Goal: Check status: Check status

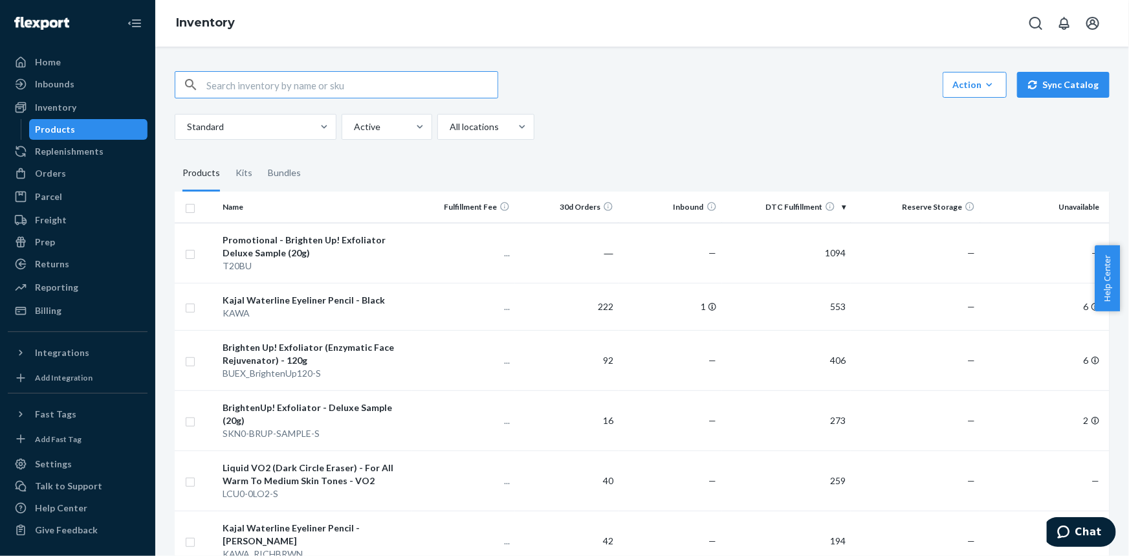
click at [469, 89] on input "text" at bounding box center [351, 85] width 291 height 26
type input "flush [PERSON_NAME]"
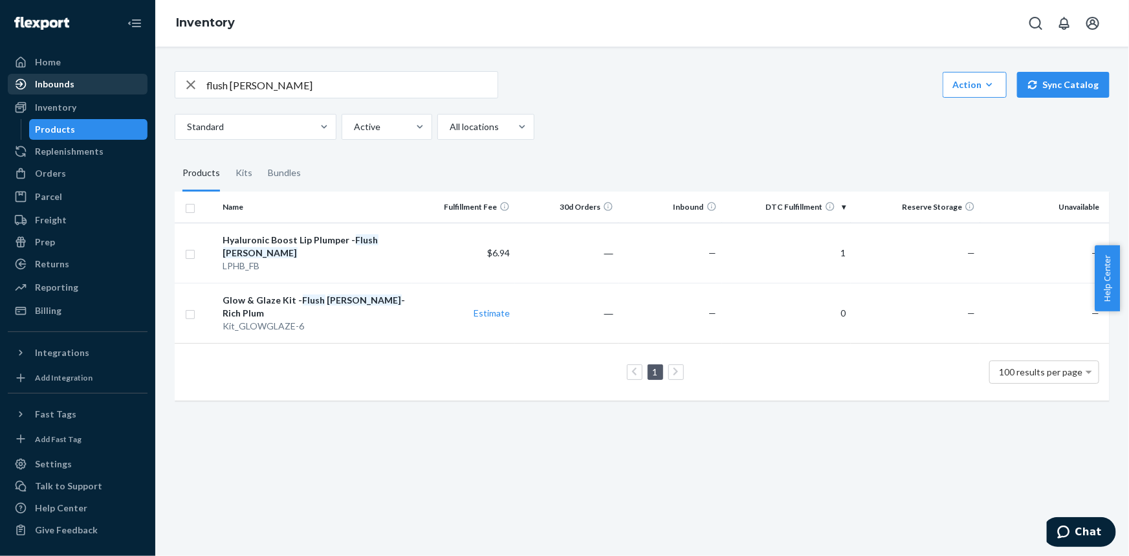
click at [66, 82] on div "Inbounds" at bounding box center [54, 84] width 39 height 13
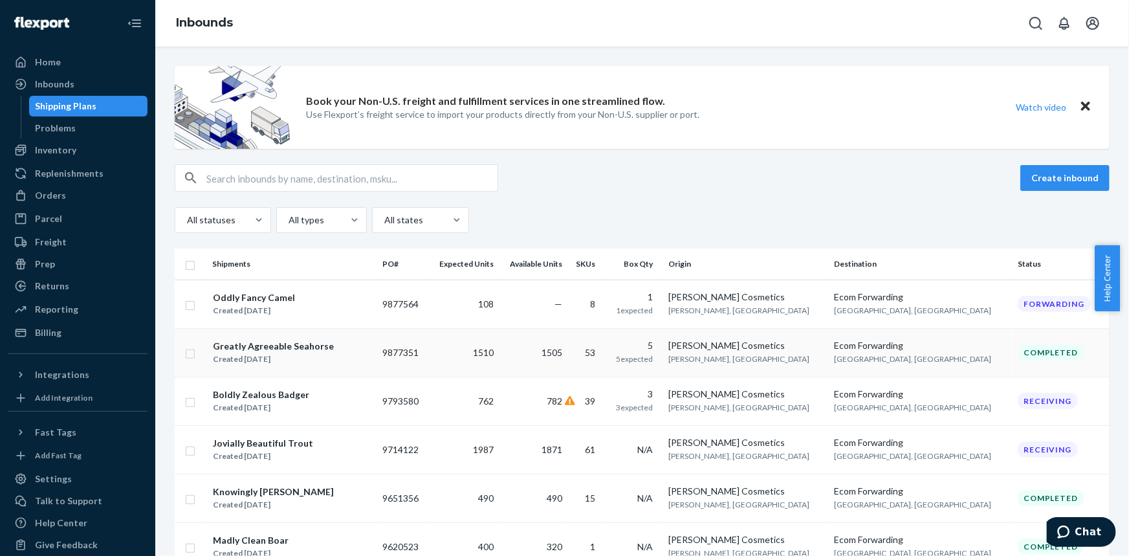
click at [256, 336] on td "Greatly Agreeable Seahorse Created [DATE]" at bounding box center [292, 352] width 170 height 49
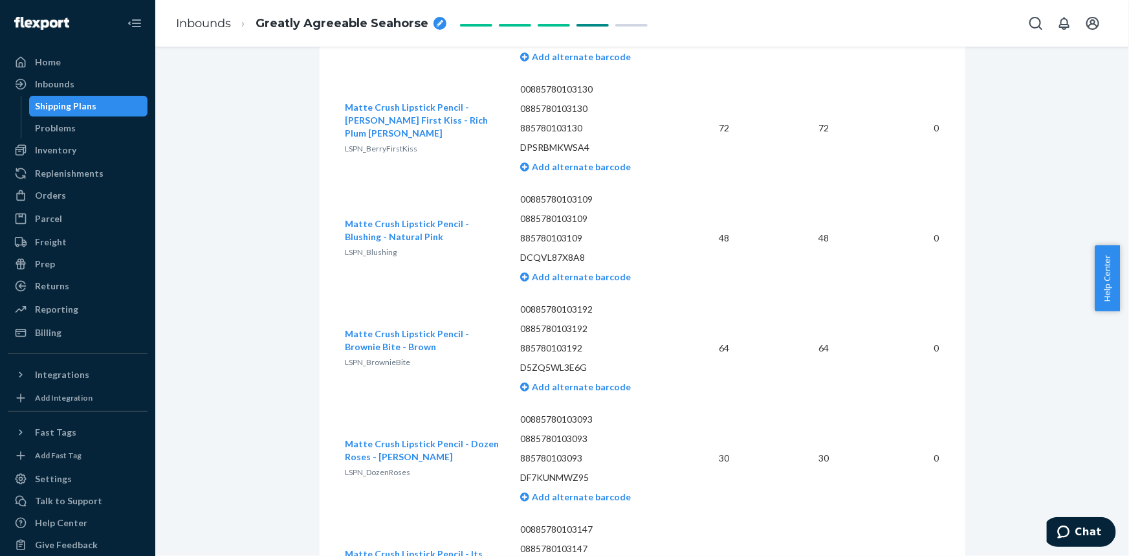
scroll to position [4177, 0]
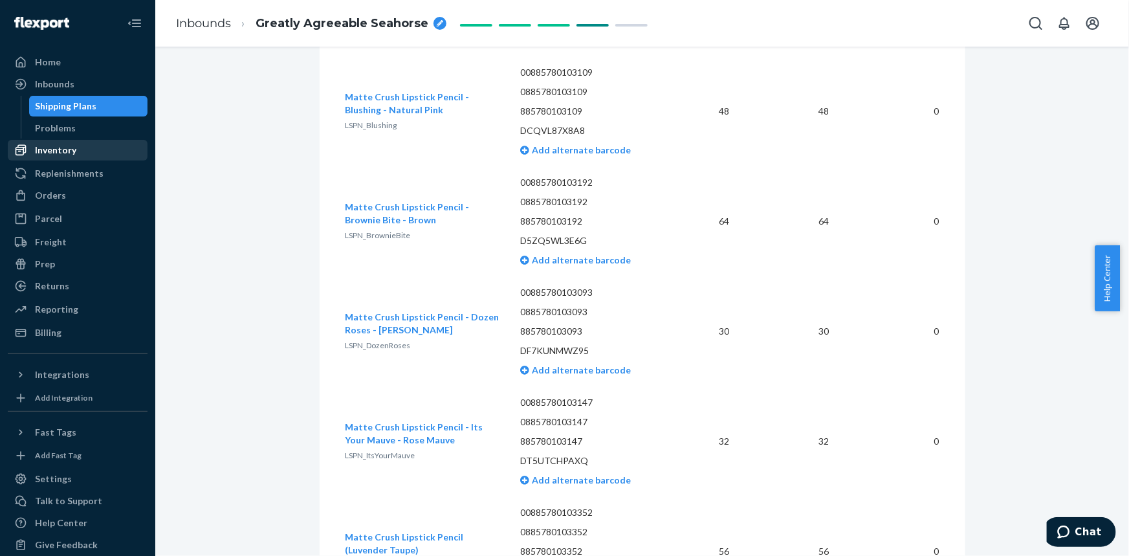
click at [56, 151] on div "Inventory" at bounding box center [55, 150] width 41 height 13
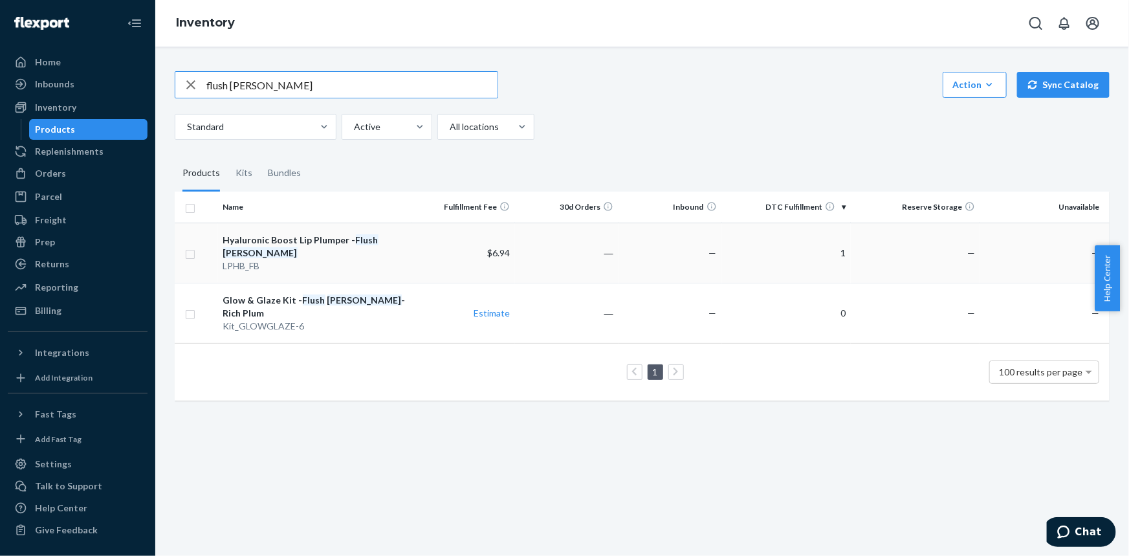
click at [313, 229] on td "Hyaluronic Boost Lip Plumper - Flush [PERSON_NAME] LPHB_FB" at bounding box center [315, 253] width 194 height 60
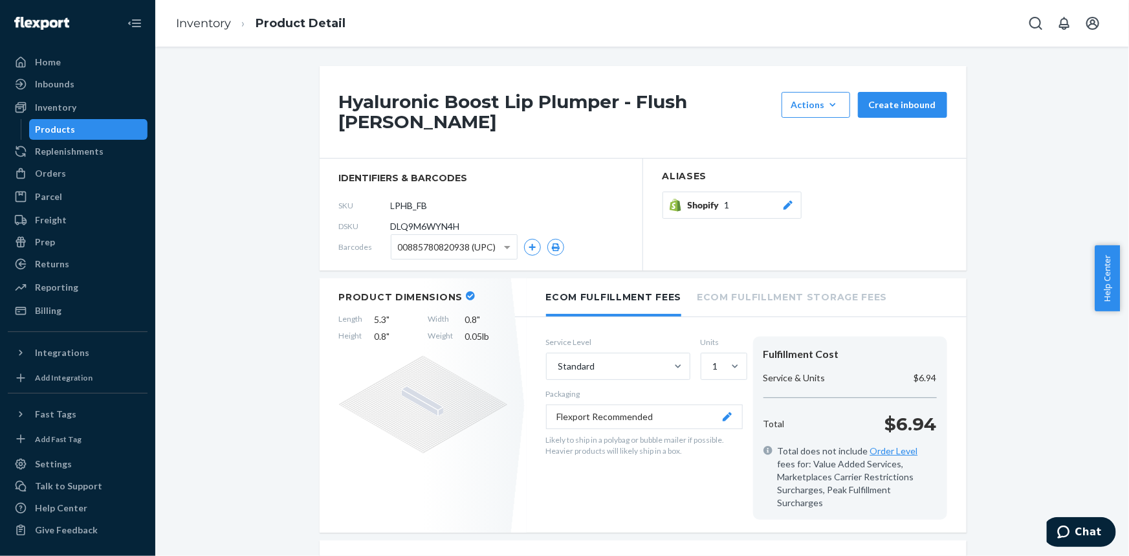
scroll to position [412, 0]
